Goal: Navigation & Orientation: Find specific page/section

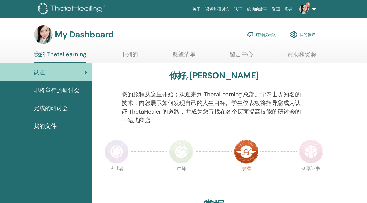
scroll to position [1, 0]
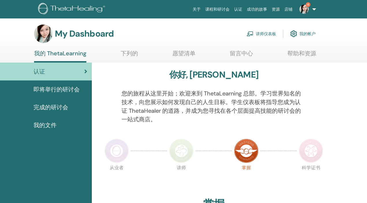
click at [262, 35] on link "讲师仪表板" at bounding box center [260, 33] width 29 height 13
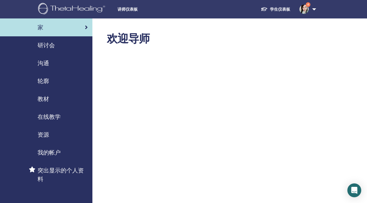
click at [49, 48] on span "研讨会" at bounding box center [46, 45] width 17 height 9
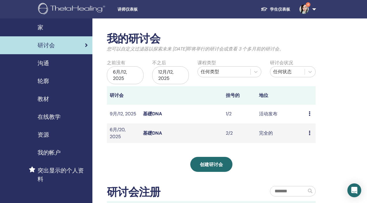
drag, startPoint x: 254, startPoint y: 114, endPoint x: 235, endPoint y: 114, distance: 19.0
click at [235, 114] on td "1/2" at bounding box center [239, 114] width 33 height 19
click at [270, 131] on td "完全的" at bounding box center [281, 133] width 50 height 20
